Goal: Transaction & Acquisition: Purchase product/service

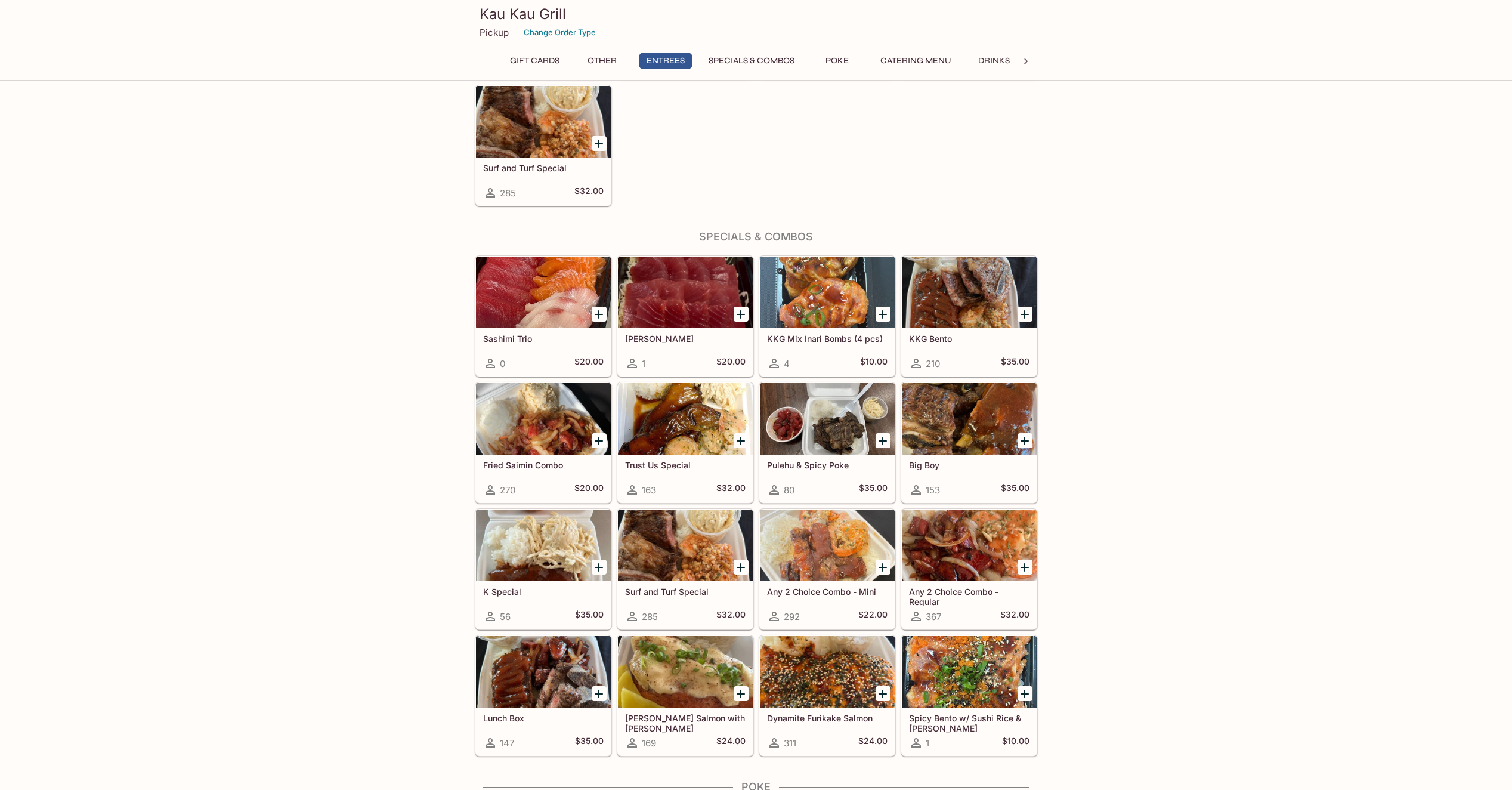
scroll to position [1074, 0]
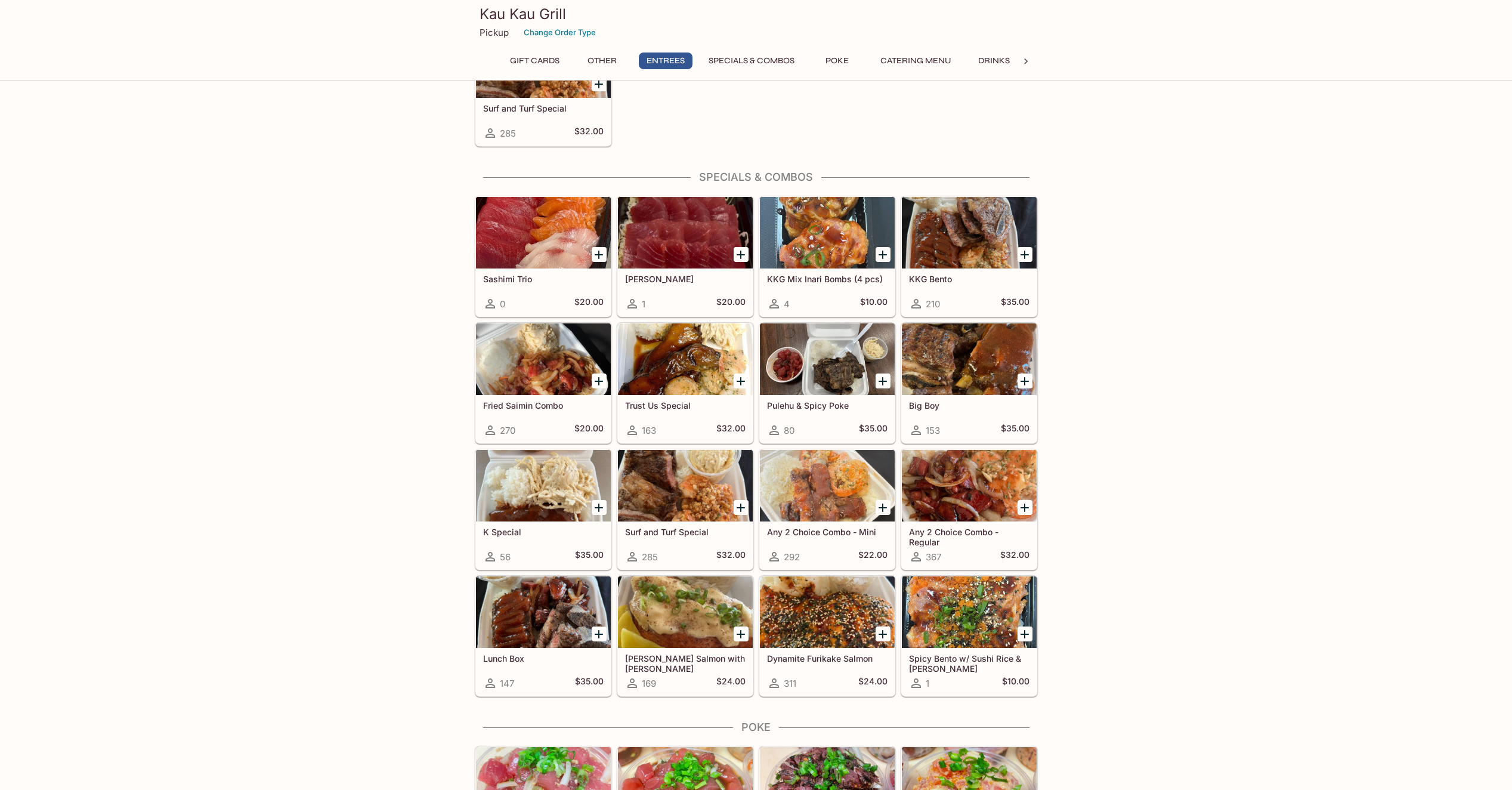
click at [984, 661] on h5 "Spicy Bento w/ Sushi Rice & [PERSON_NAME]" at bounding box center [969, 663] width 120 height 20
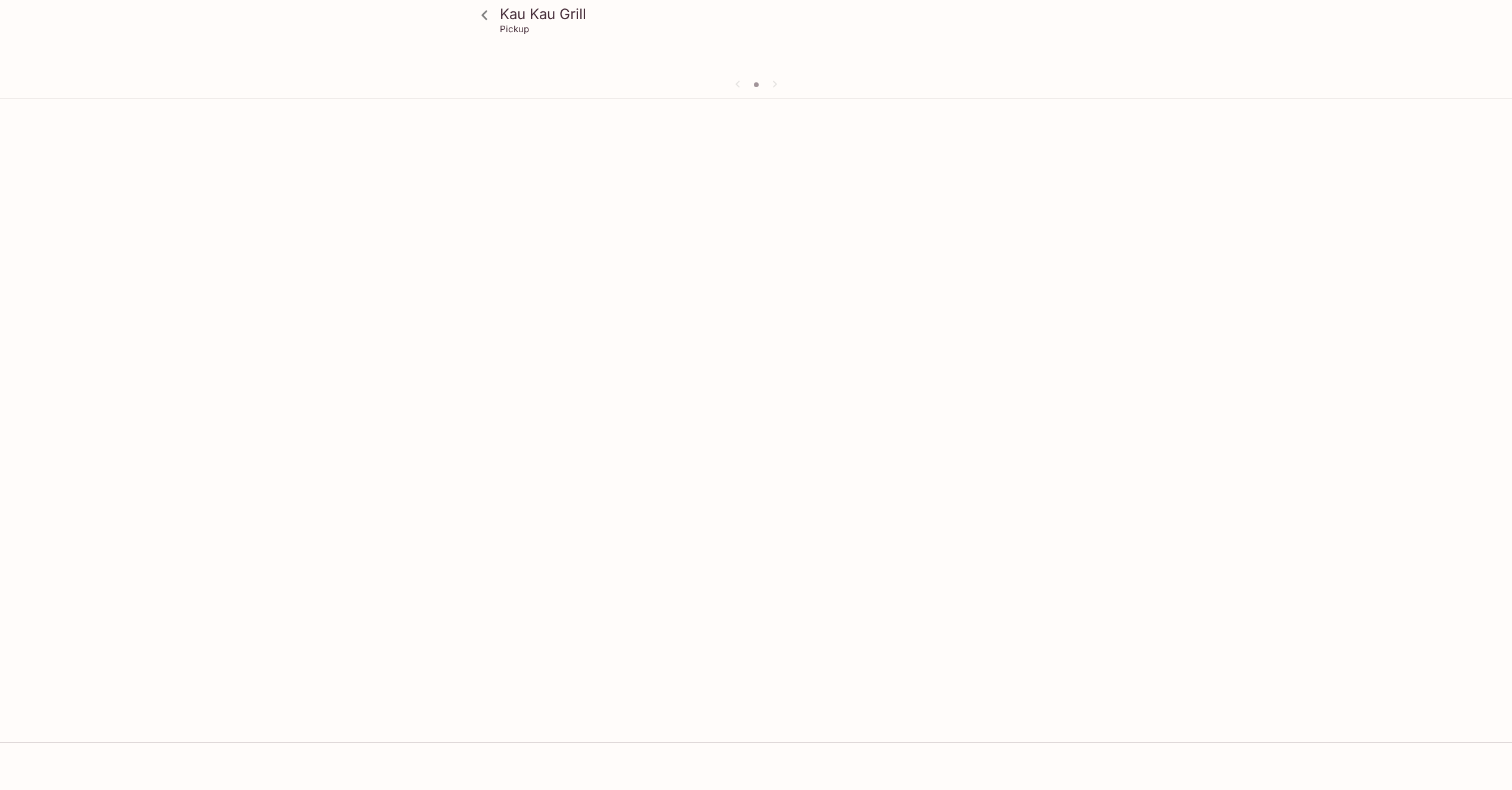
scroll to position [103, 0]
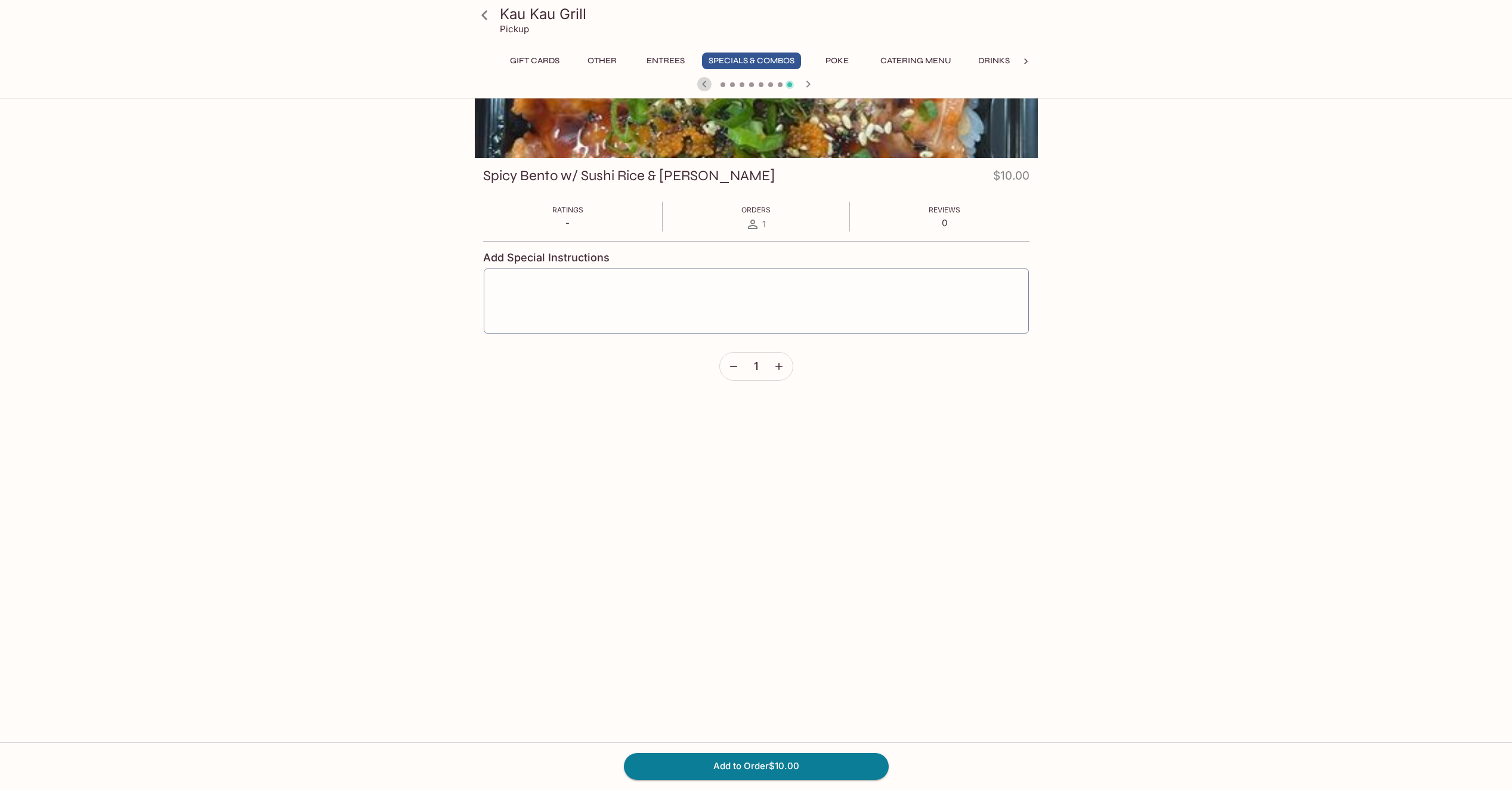
click at [704, 86] on icon "button" at bounding box center [705, 83] width 5 height 7
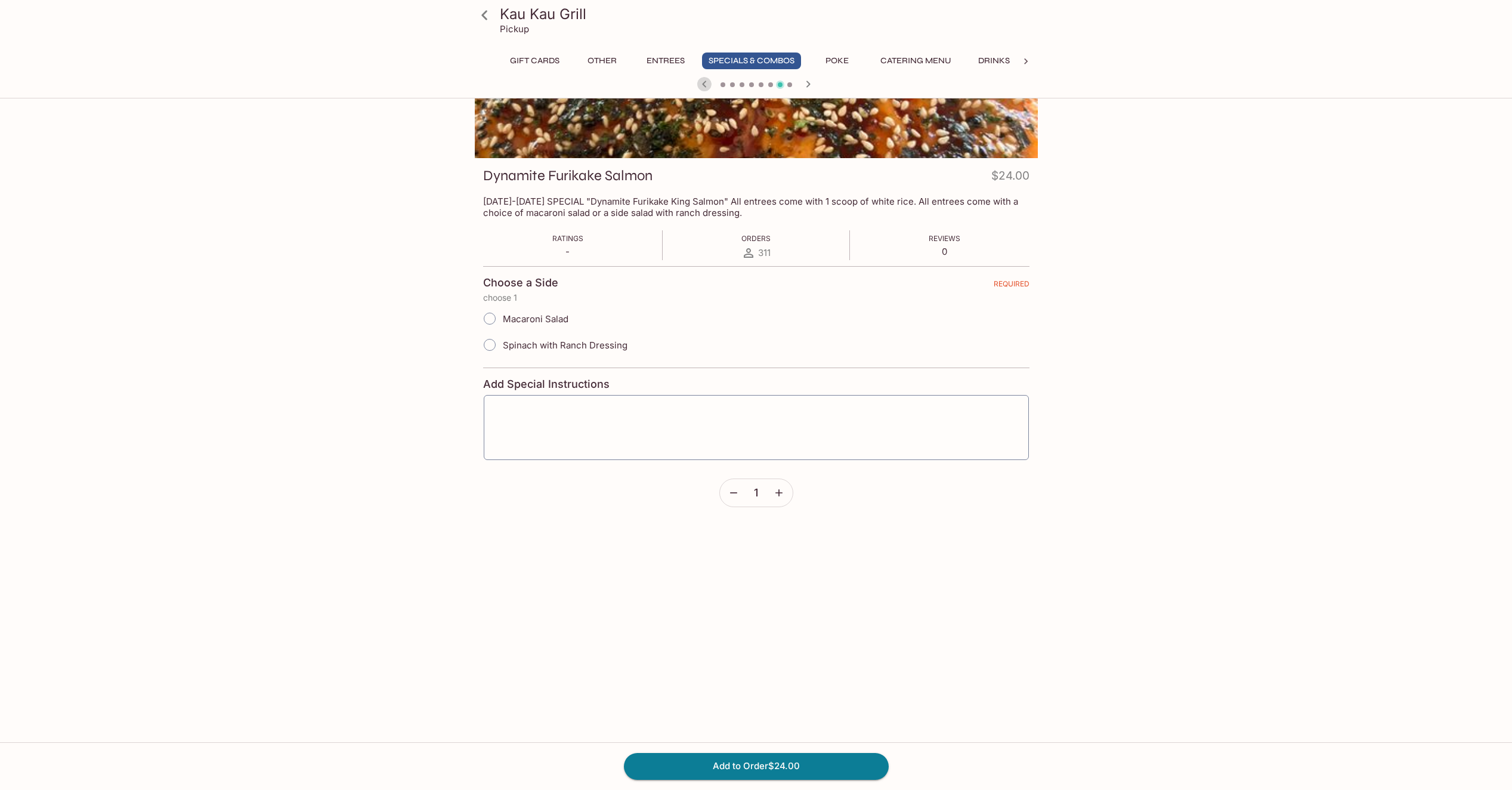
click at [703, 86] on icon "button" at bounding box center [705, 83] width 5 height 7
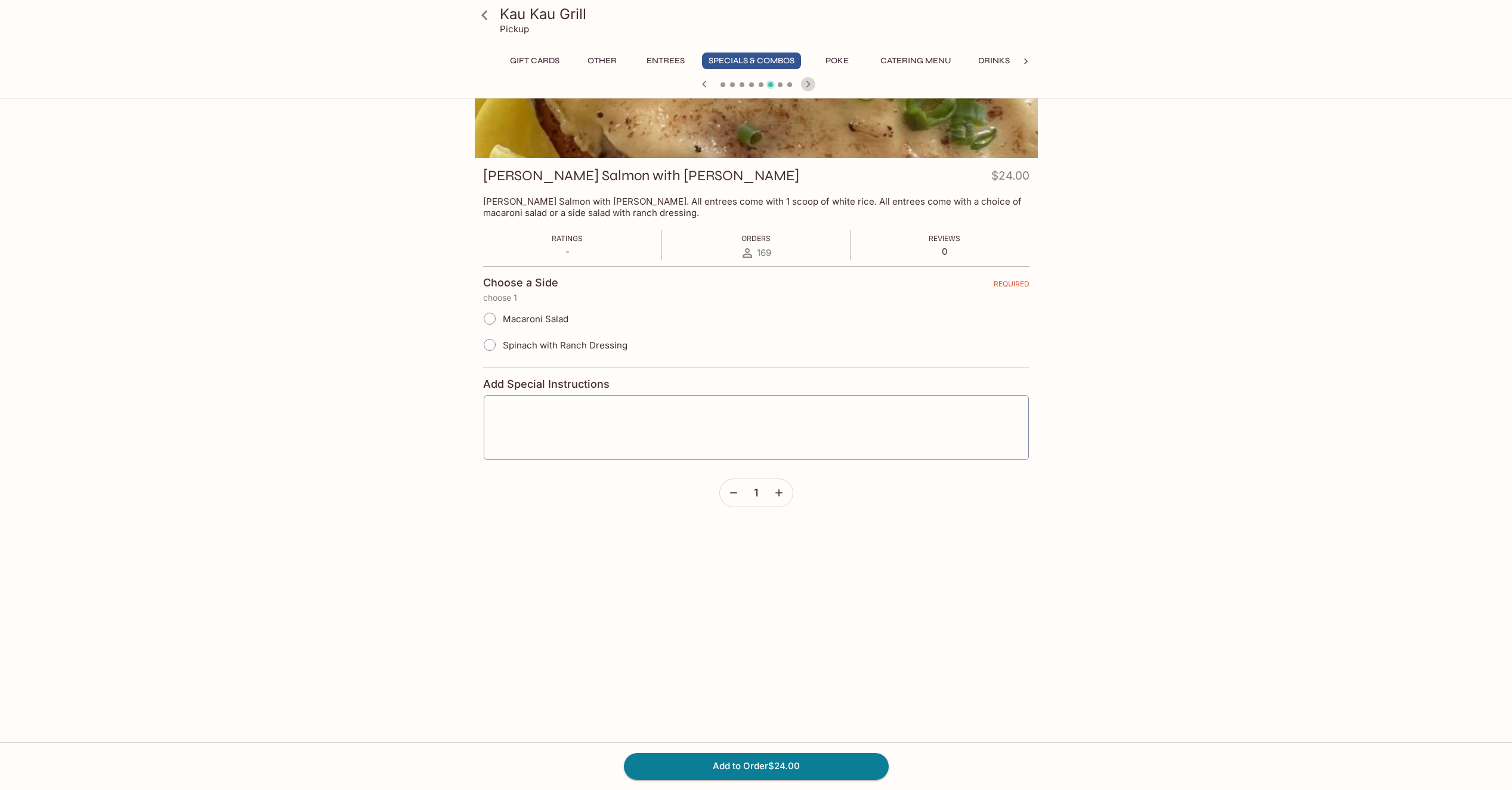
click at [805, 82] on icon "button" at bounding box center [808, 84] width 14 height 14
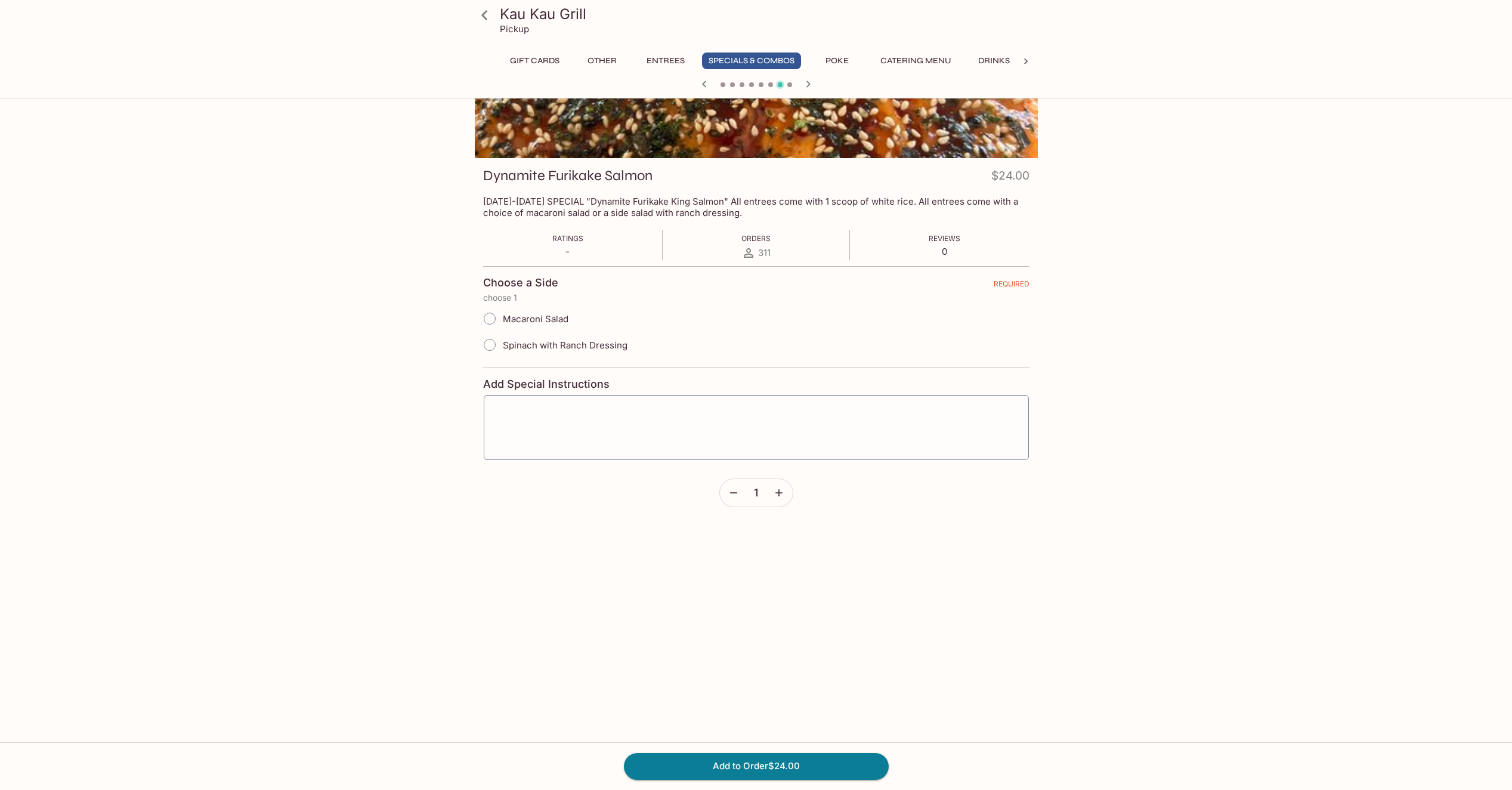
click at [704, 82] on icon "button" at bounding box center [705, 84] width 14 height 14
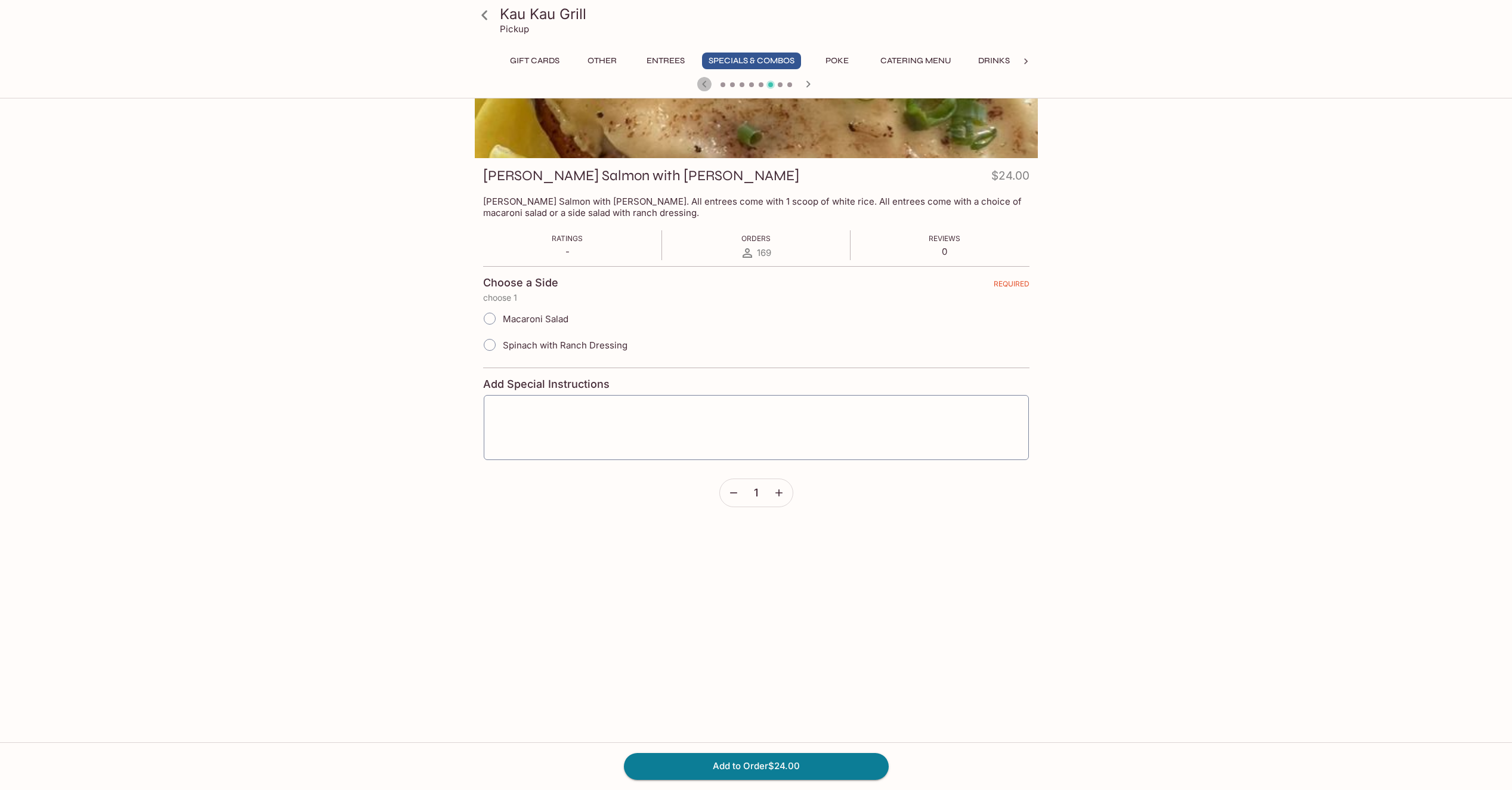
click at [703, 82] on icon "button" at bounding box center [705, 84] width 14 height 14
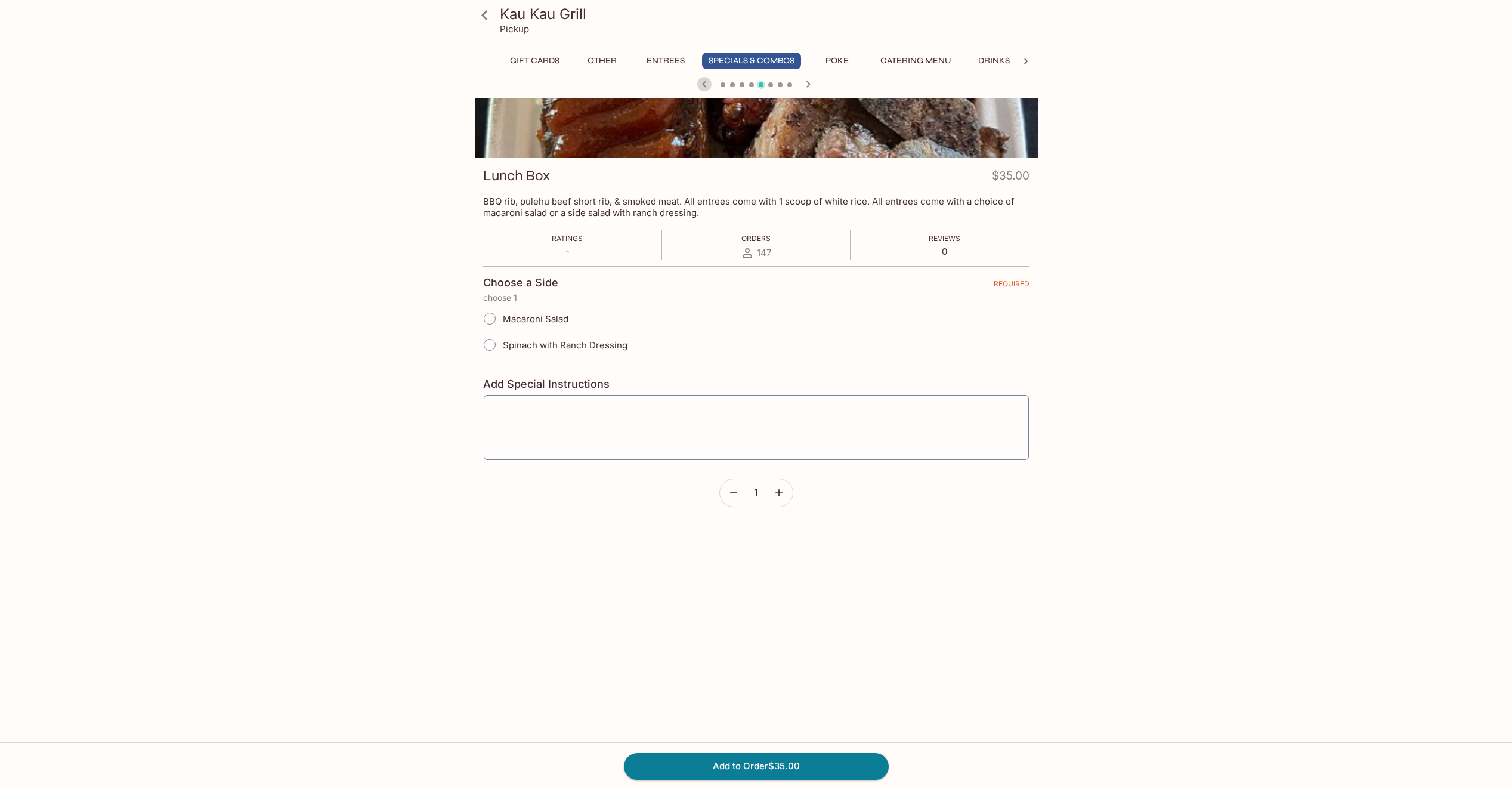
click at [705, 88] on icon "button" at bounding box center [705, 84] width 14 height 14
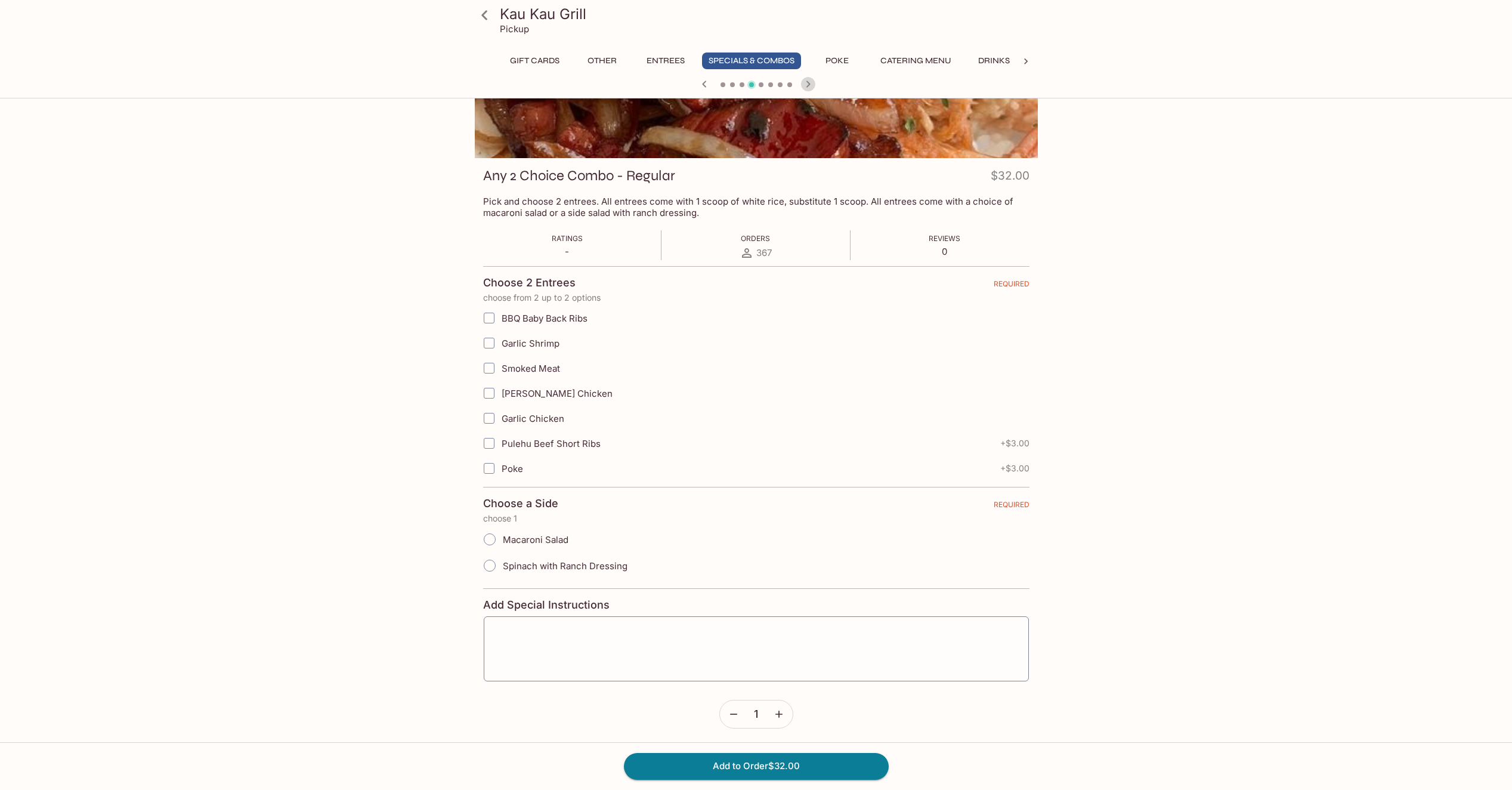
click at [809, 86] on icon "button" at bounding box center [808, 84] width 14 height 14
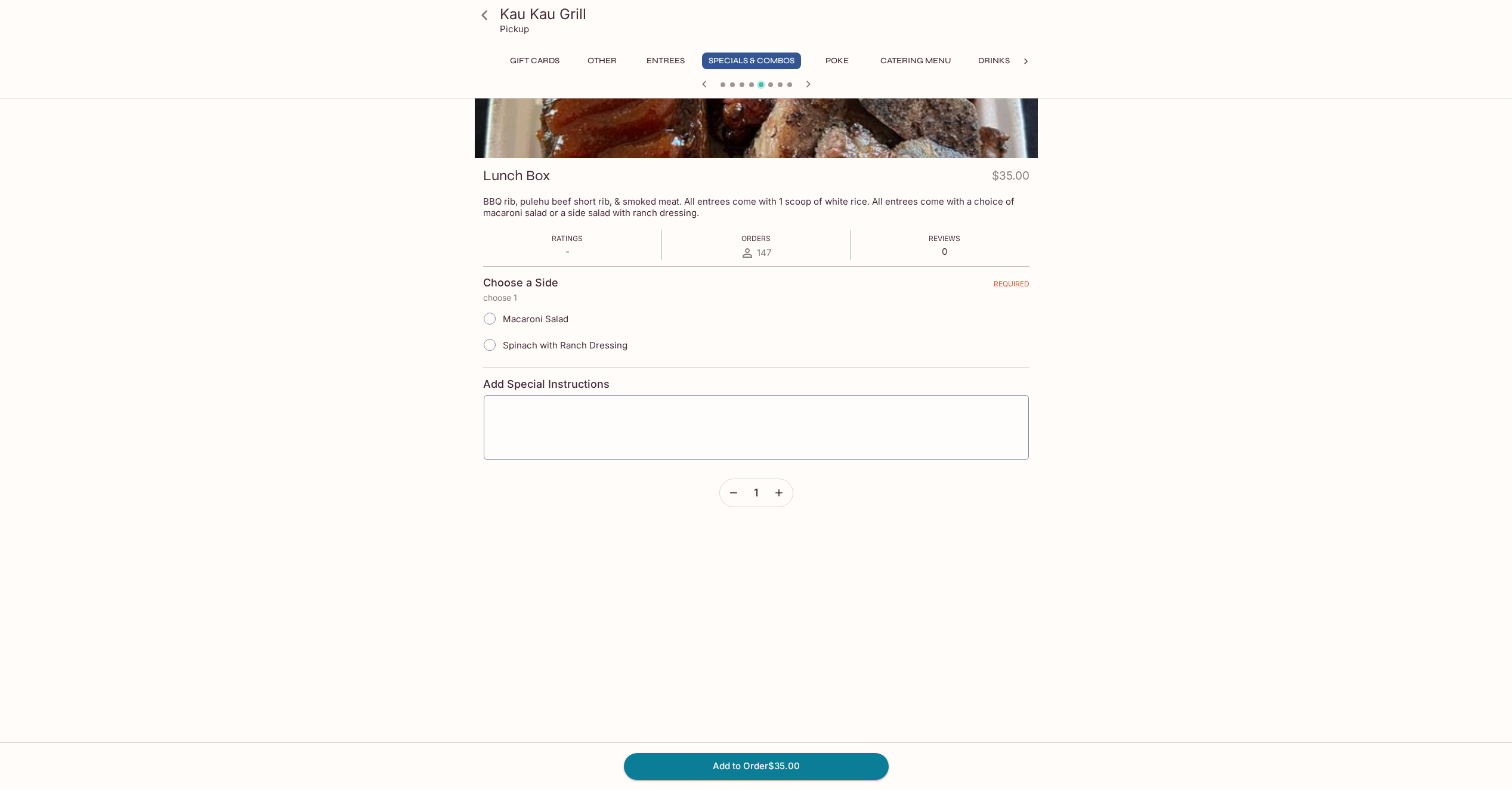
click at [703, 86] on icon "button" at bounding box center [705, 84] width 14 height 14
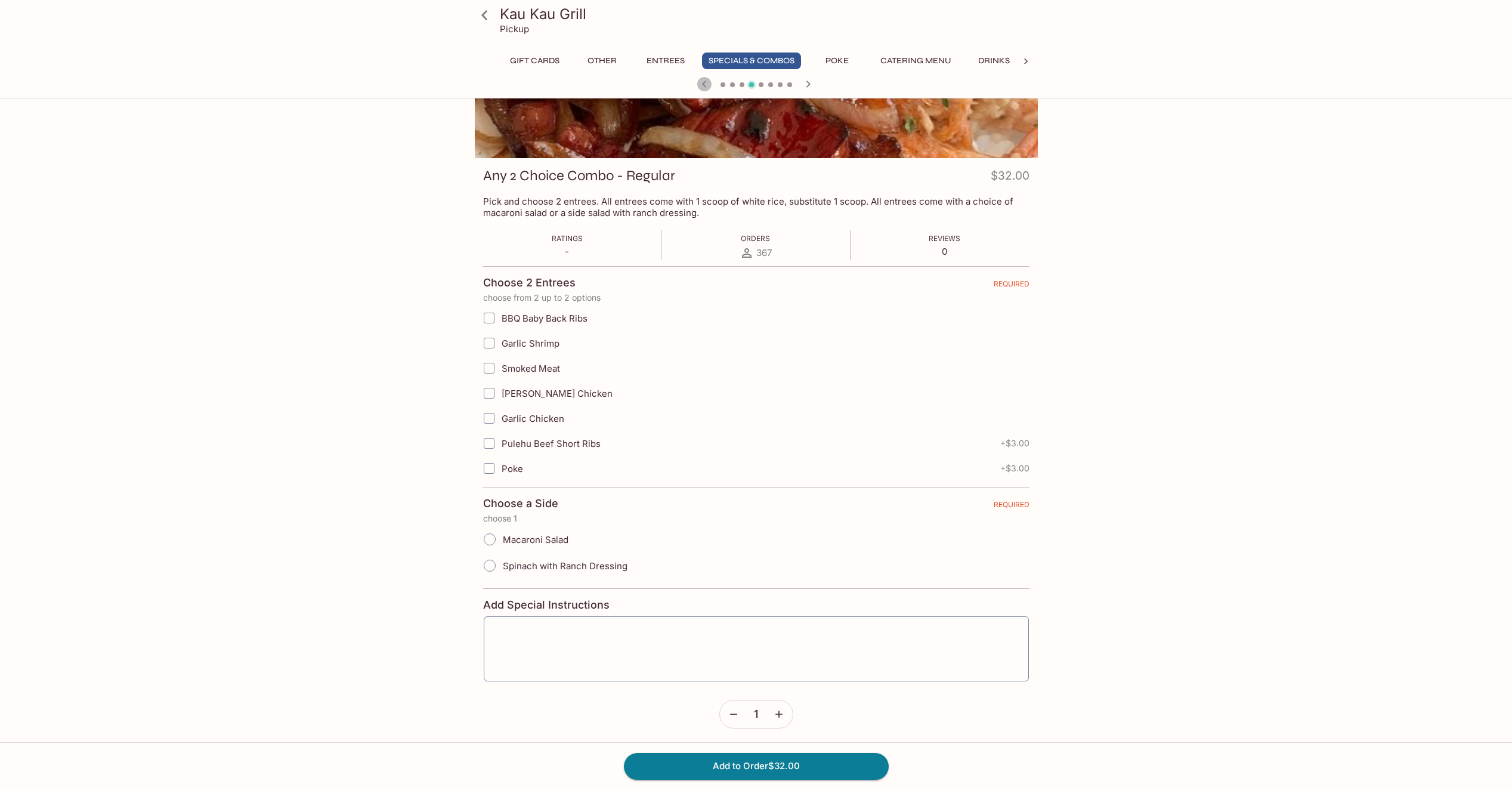
click at [703, 86] on icon "button" at bounding box center [705, 84] width 14 height 14
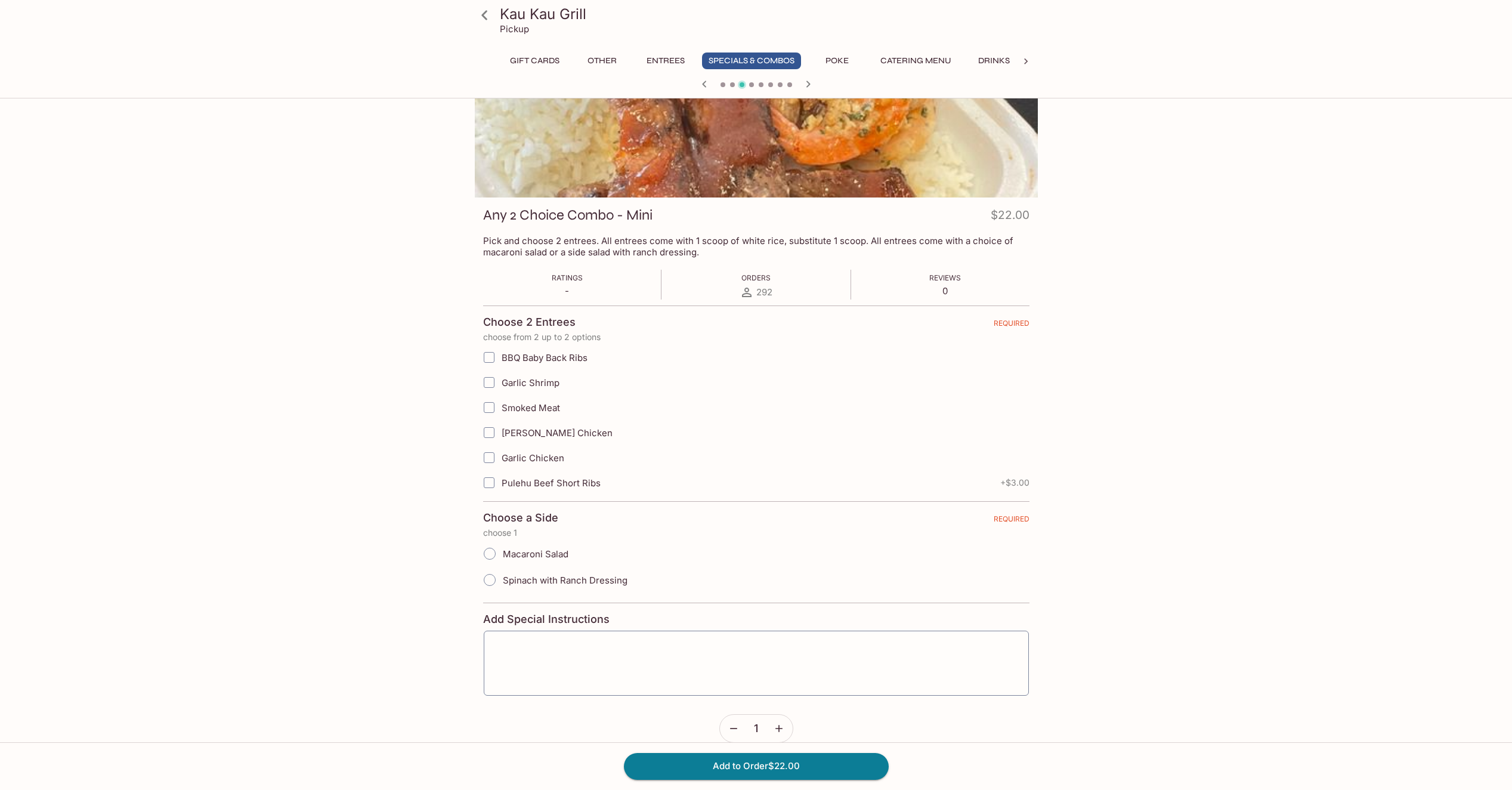
scroll to position [107, 0]
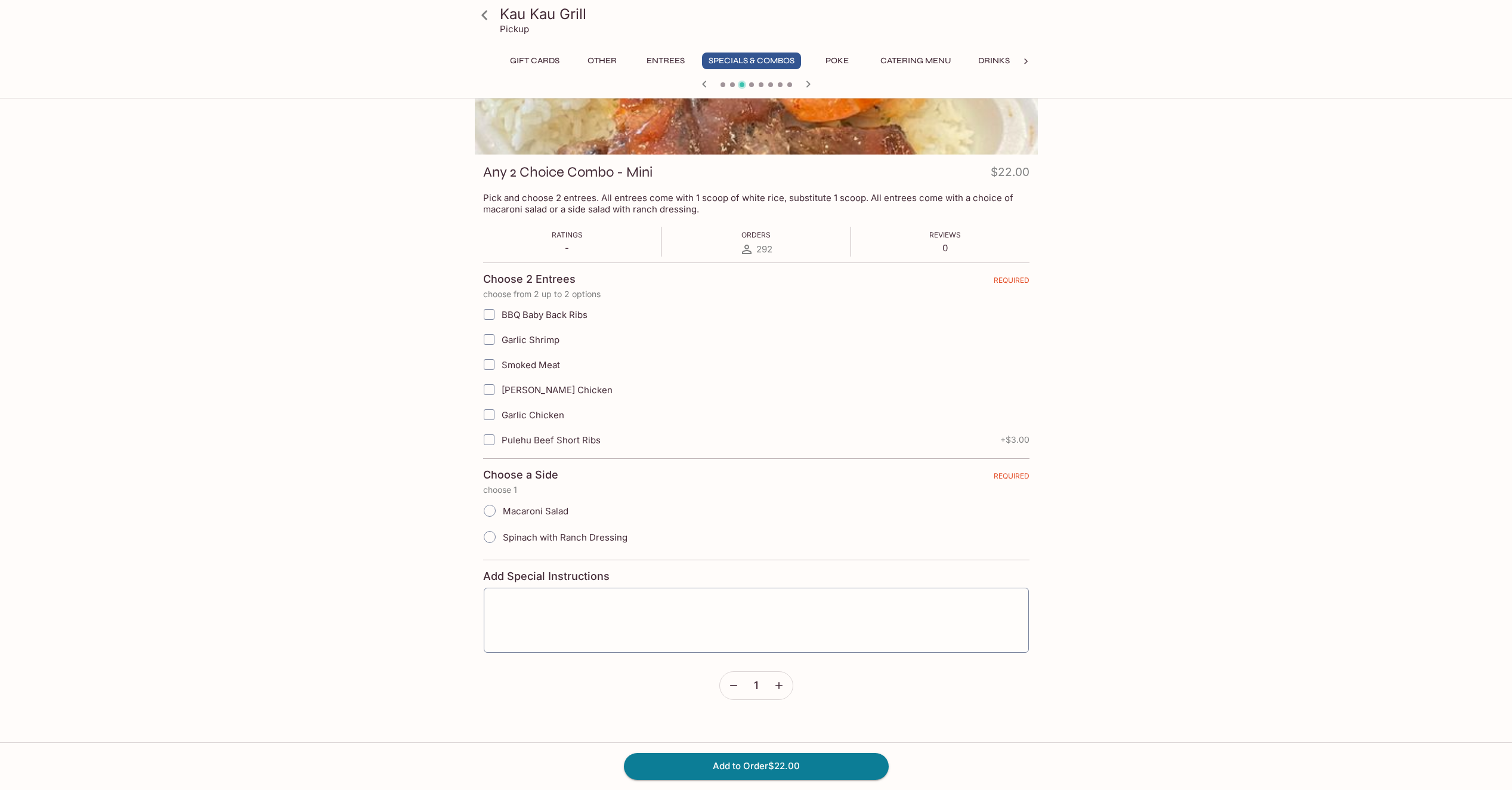
click at [490, 365] on input "Smoked Meat" at bounding box center [490, 365] width 24 height 24
checkbox input "true"
click at [489, 338] on input "Garlic Shrimp" at bounding box center [490, 340] width 24 height 24
checkbox input "true"
click at [489, 540] on input "Spinach with Ranch Dressing" at bounding box center [490, 537] width 25 height 25
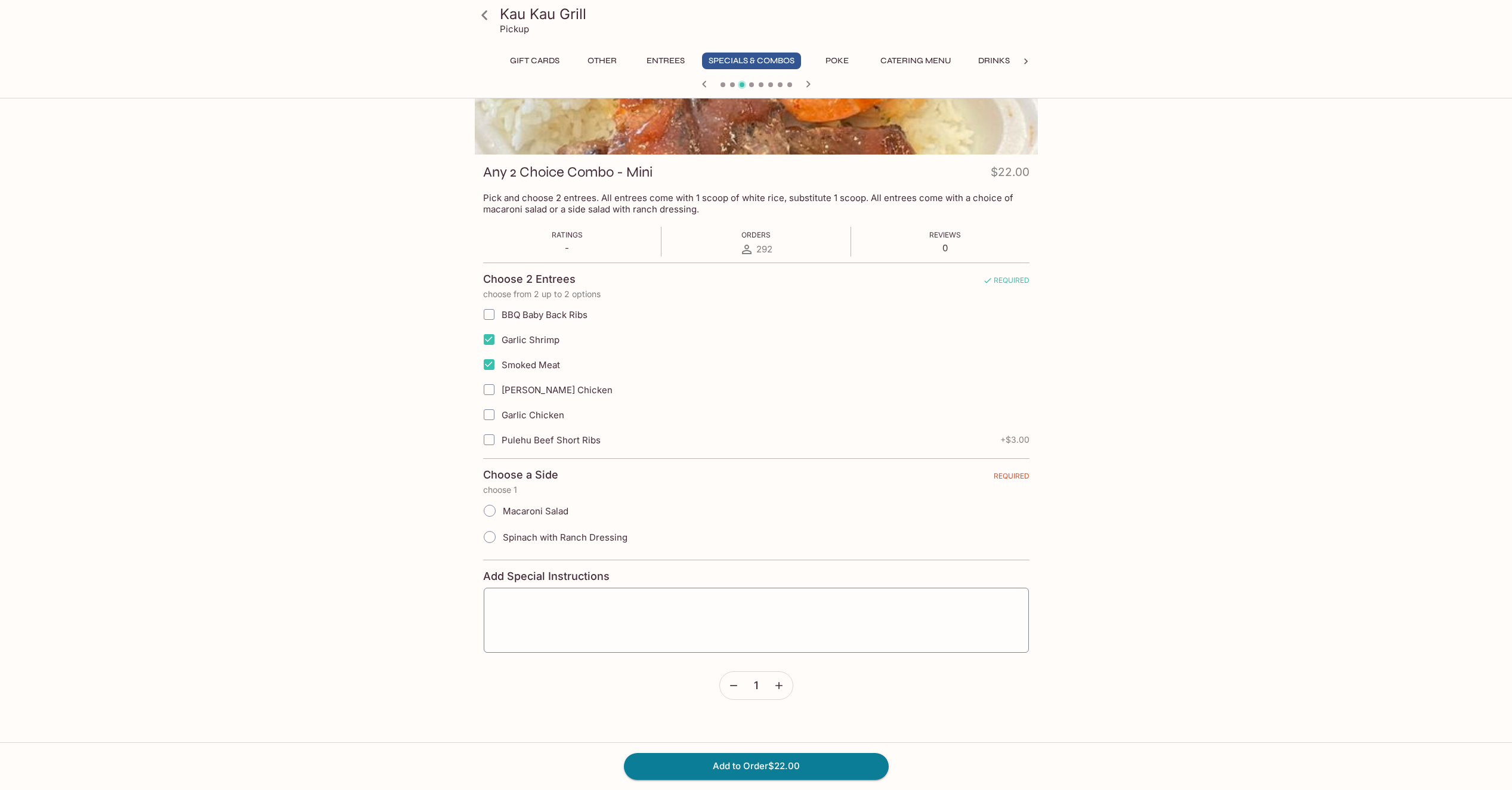
radio input "true"
click at [540, 616] on textarea at bounding box center [756, 620] width 528 height 45
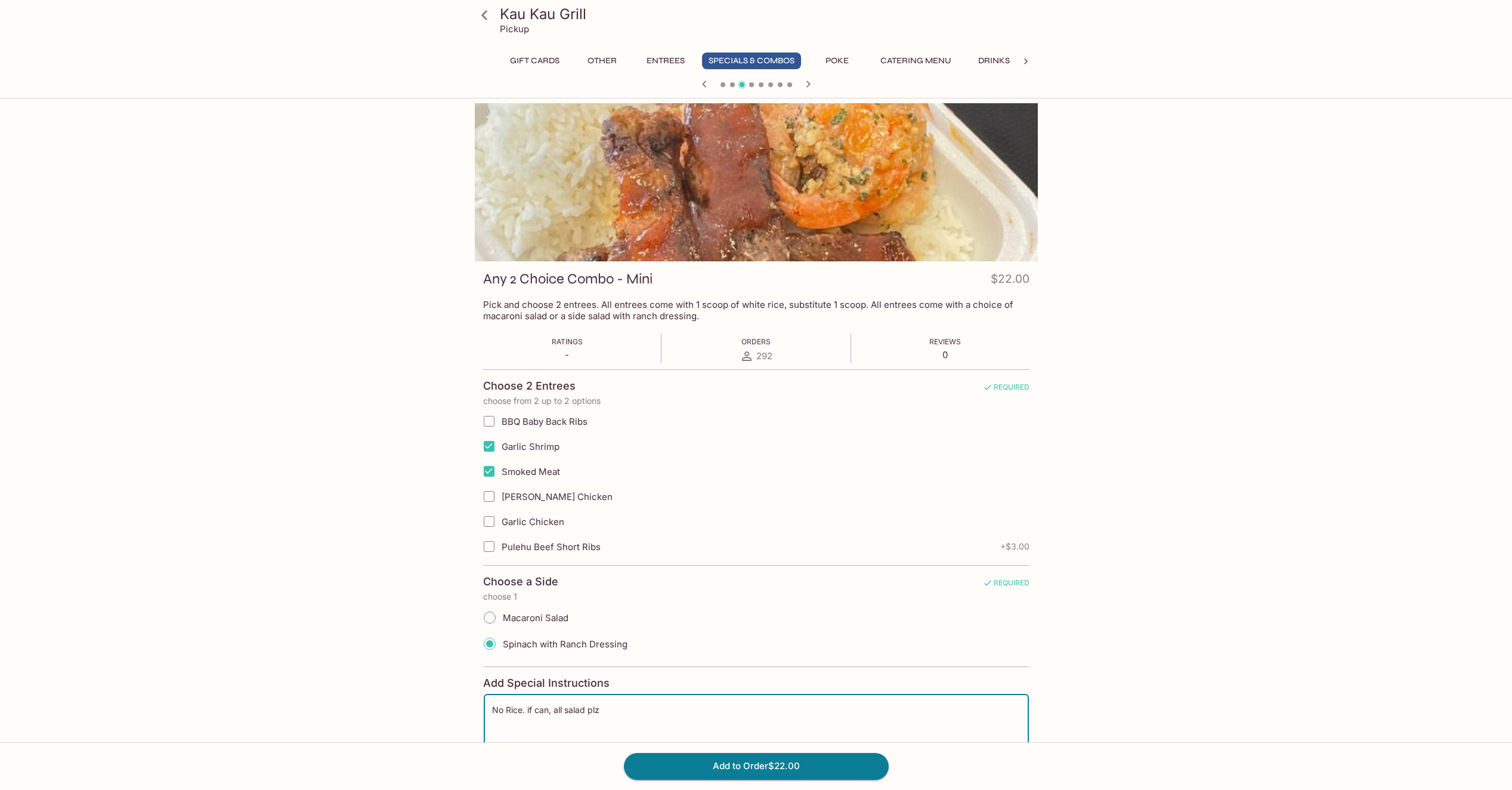
type textarea "No Rice. if can, all salad plz"
